Goal: Check status

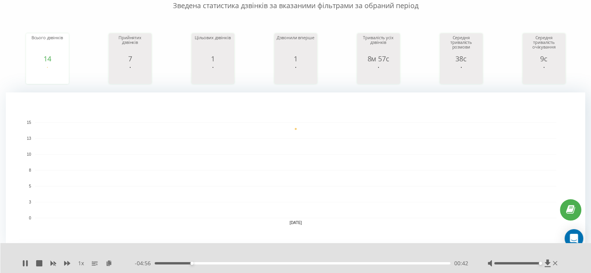
click at [203, 263] on div "00:42" at bounding box center [303, 263] width 296 height 2
click at [208, 263] on div "01:01" at bounding box center [303, 263] width 296 height 2
click at [214, 264] on div "01:08" at bounding box center [303, 263] width 296 height 2
click at [217, 263] on div "01:12" at bounding box center [303, 263] width 296 height 2
click at [223, 263] on div "01:13" at bounding box center [303, 263] width 296 height 2
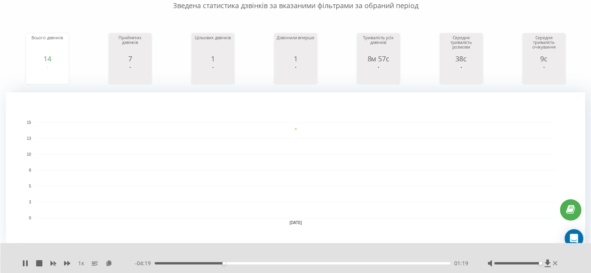
click at [227, 263] on div "01:19" at bounding box center [303, 263] width 296 height 2
click at [232, 263] on div "01:23" at bounding box center [303, 263] width 296 height 2
click at [238, 263] on div "01:29" at bounding box center [303, 263] width 296 height 2
click at [244, 263] on div "01:37" at bounding box center [303, 263] width 296 height 2
click at [249, 263] on div "01:43" at bounding box center [303, 263] width 296 height 2
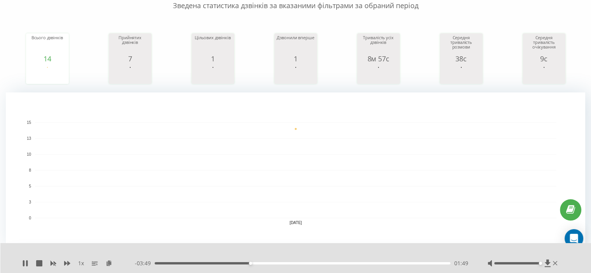
click at [253, 263] on div "01:49" at bounding box center [303, 263] width 296 height 2
click at [257, 263] on div "01:57" at bounding box center [303, 263] width 296 height 2
click at [255, 263] on div "01:55" at bounding box center [303, 263] width 296 height 2
click at [25, 262] on icon at bounding box center [25, 263] width 6 height 6
